Goal: Communication & Community: Share content

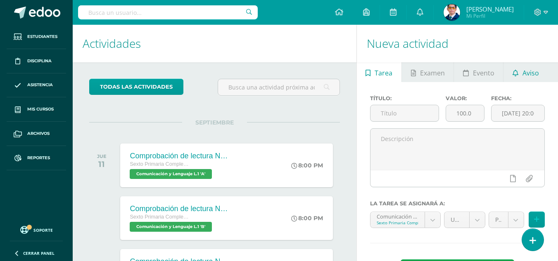
click at [509, 77] on link "Aviso" at bounding box center [525, 72] width 44 height 20
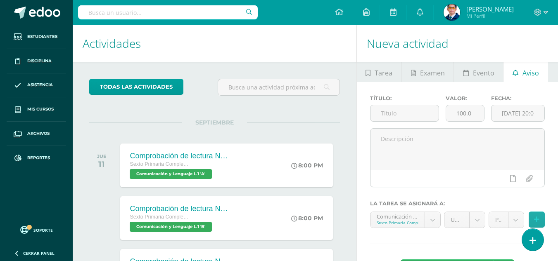
scroll to position [82, 0]
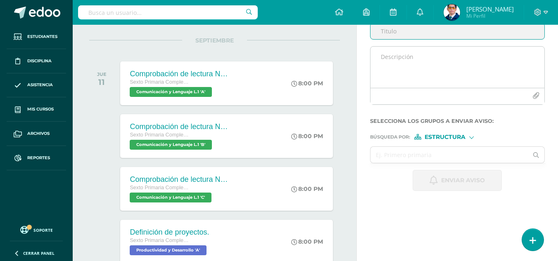
click at [381, 59] on textarea at bounding box center [457, 67] width 174 height 41
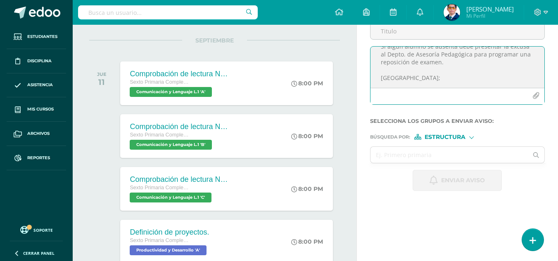
scroll to position [75, 0]
type textarea "Estimados alumnos Se les recuerda que mañana jueves 11 de septiembre tendremos …"
click at [507, 158] on input "text" at bounding box center [449, 155] width 158 height 16
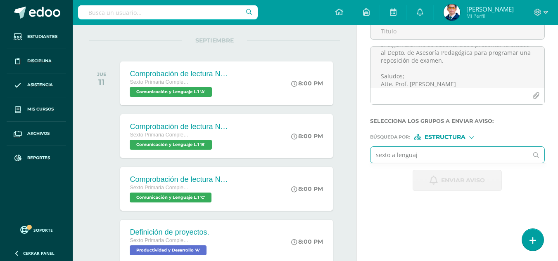
type input "sexto a lenguaje"
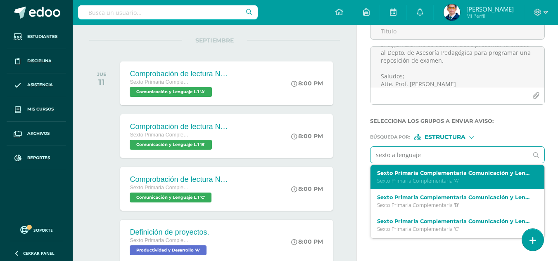
click at [443, 181] on p "Sexto Primaria Complementaria 'A'" at bounding box center [454, 180] width 154 height 7
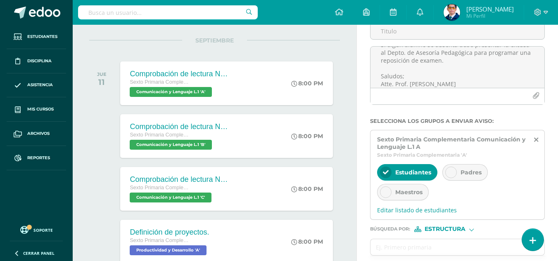
click at [483, 175] on div "Padres" at bounding box center [464, 172] width 45 height 17
click at [414, 245] on input "text" at bounding box center [449, 247] width 158 height 16
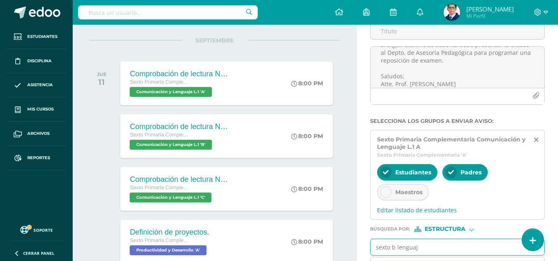
type input "sexto b lenguaje"
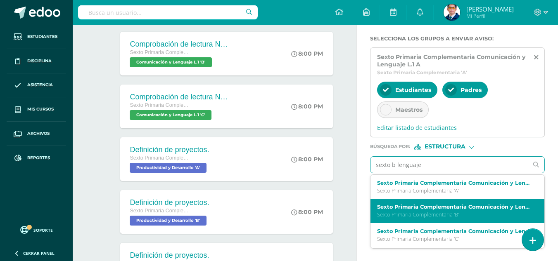
click at [420, 218] on p "Sexto Primaria Complementaria 'B'" at bounding box center [454, 214] width 154 height 7
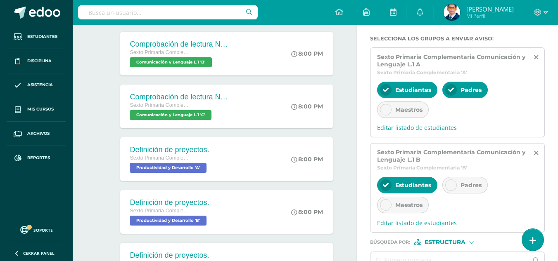
click at [469, 190] on div "Padres" at bounding box center [464, 185] width 45 height 17
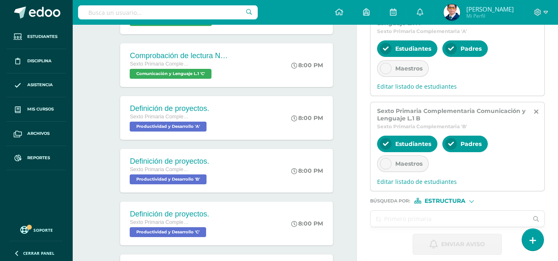
click at [432, 216] on input "text" at bounding box center [449, 219] width 158 height 16
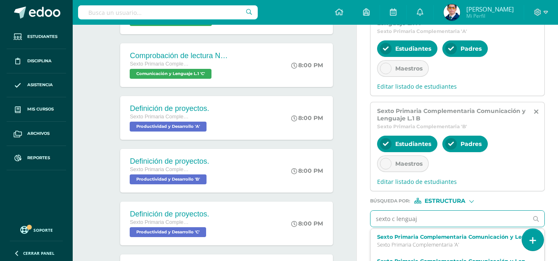
type input "sexto c lenguaje"
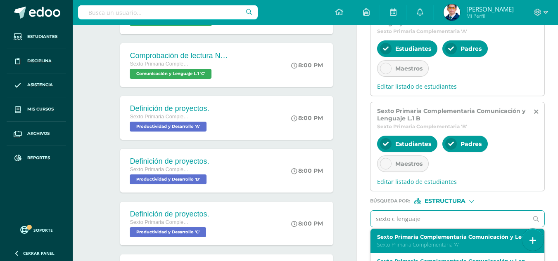
scroll to position [247, 0]
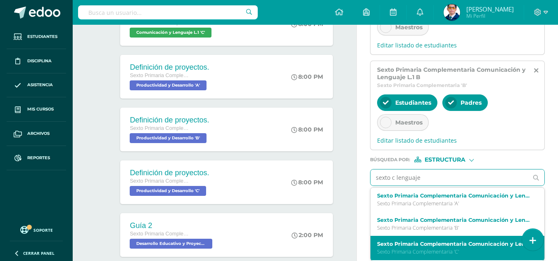
click at [402, 244] on label "Sexto Primaria Complementaria Comunicación y Lenguaje L.1 C" at bounding box center [454, 244] width 154 height 6
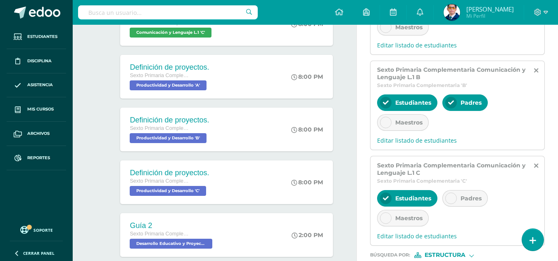
click at [472, 197] on span "Padres" at bounding box center [470, 198] width 21 height 7
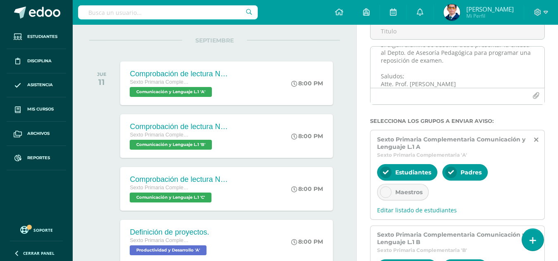
scroll to position [33, 0]
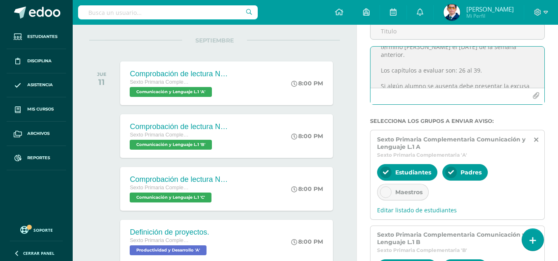
click at [458, 71] on textarea "Estimados alumnos Se les recuerda que mañana jueves 11 de septiembre tendremos …" at bounding box center [457, 67] width 174 height 41
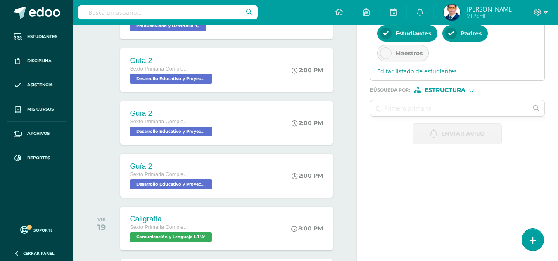
scroll to position [454, 0]
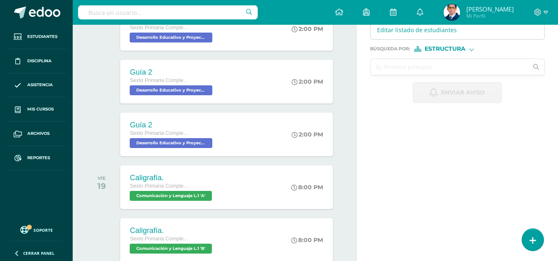
type textarea "Estimados alumnos Se les recuerda que mañana jueves 11 de septiembre tendremos …"
click at [445, 69] on input "text" at bounding box center [449, 67] width 158 height 16
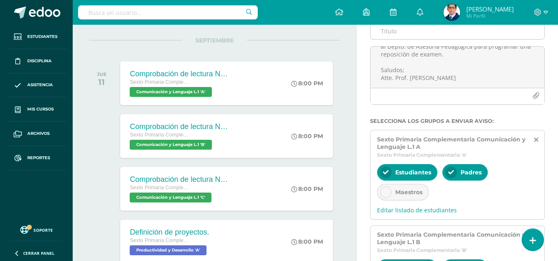
scroll to position [0, 0]
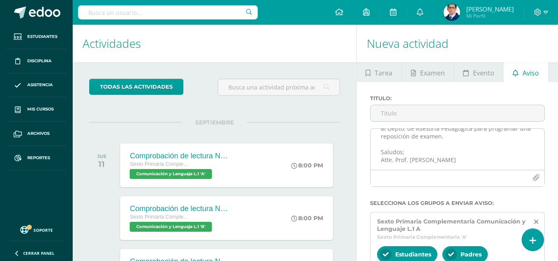
click at [484, 155] on textarea "Estimados alumnos Se les recuerda que mañana jueves 11 de septiembre tendremos …" at bounding box center [457, 149] width 174 height 41
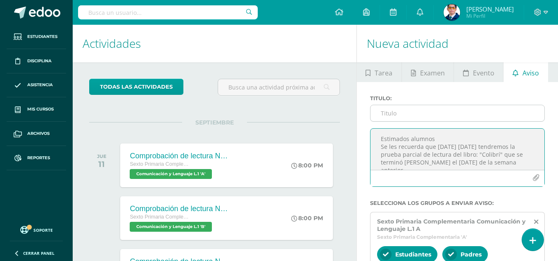
click at [487, 116] on input "Titulo :" at bounding box center [457, 113] width 174 height 16
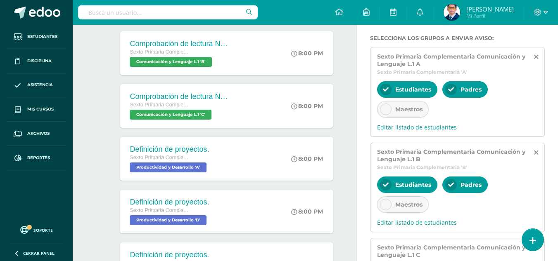
scroll to position [289, 0]
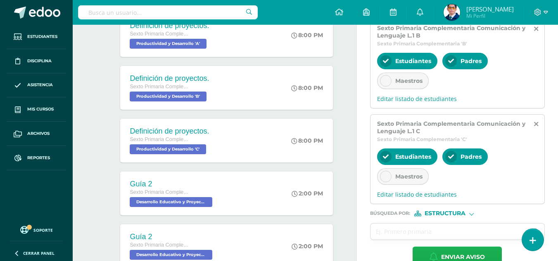
type input "Prueba Parcial"
click at [435, 249] on button "Enviar aviso" at bounding box center [456, 257] width 89 height 21
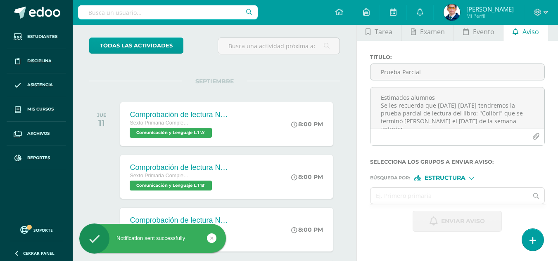
scroll to position [0, 0]
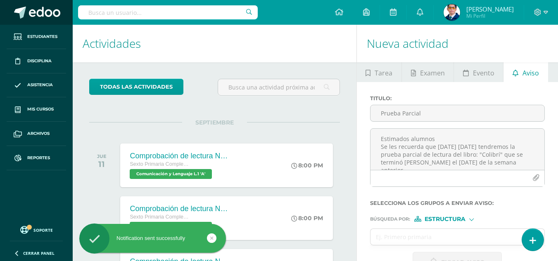
click at [36, 12] on span at bounding box center [44, 13] width 31 height 12
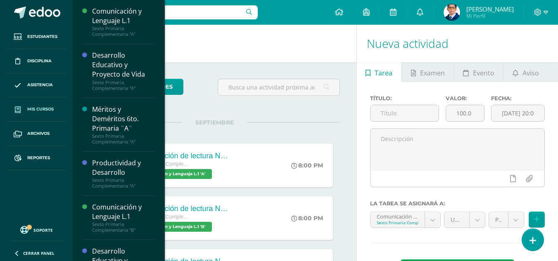
click at [45, 105] on link "Mis cursos" at bounding box center [36, 109] width 59 height 24
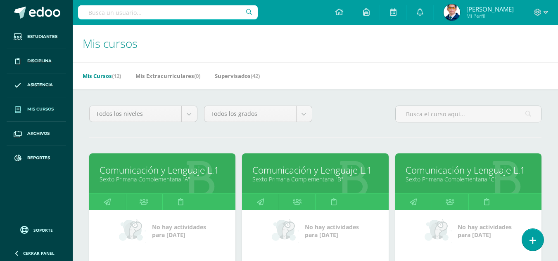
click at [135, 173] on link "Comunicación y Lenguaje L.1" at bounding box center [161, 170] width 125 height 13
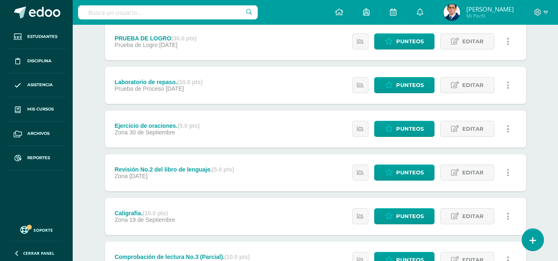
scroll to position [73, 0]
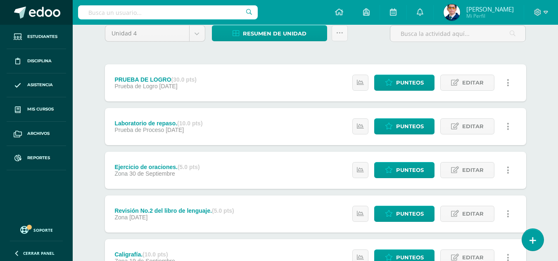
click at [51, 14] on span at bounding box center [44, 13] width 31 height 12
